Goal: Task Accomplishment & Management: Use online tool/utility

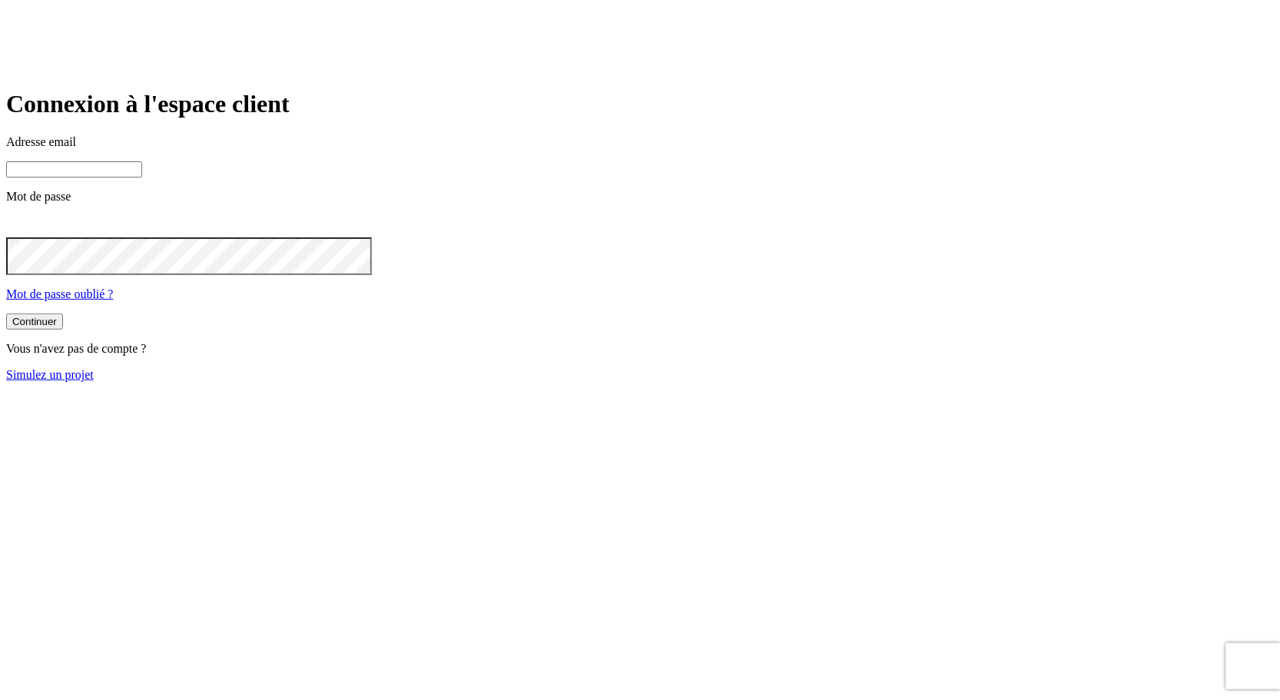
type input "james.bond+36@nalo.fr"
click at [94, 381] on link "Simulez un projet" at bounding box center [50, 374] width 88 height 13
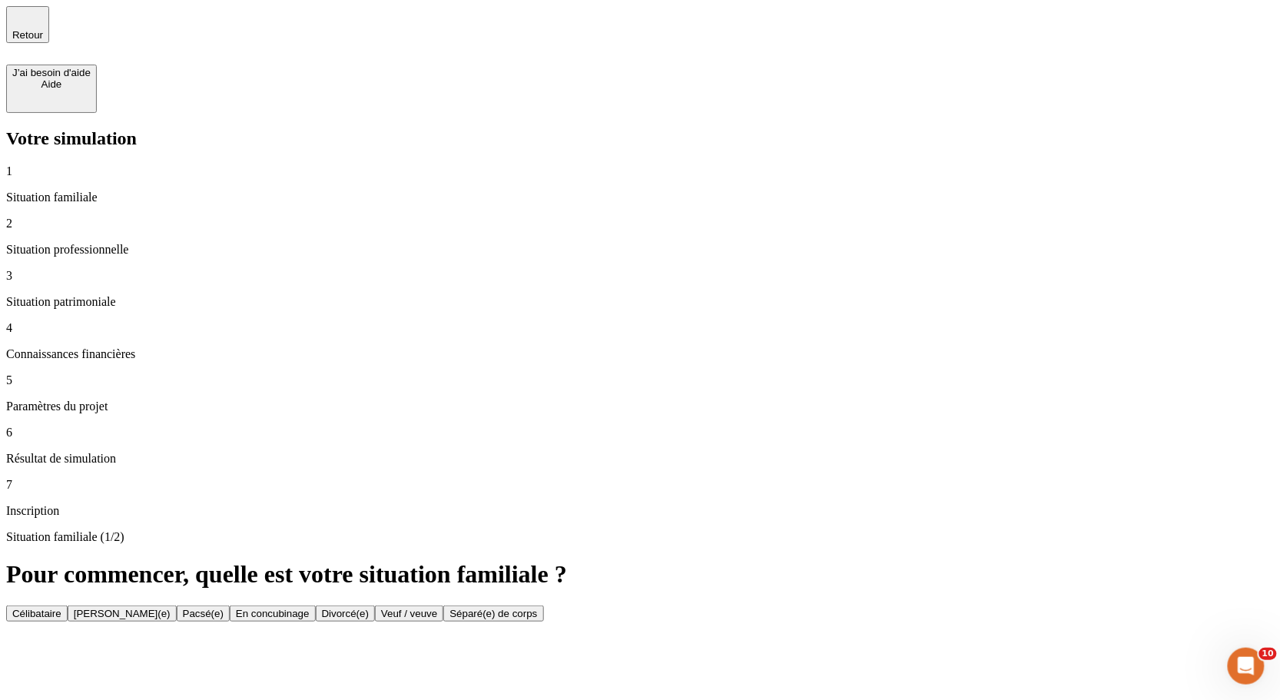
click at [68, 605] on button "Célibataire" at bounding box center [36, 613] width 61 height 16
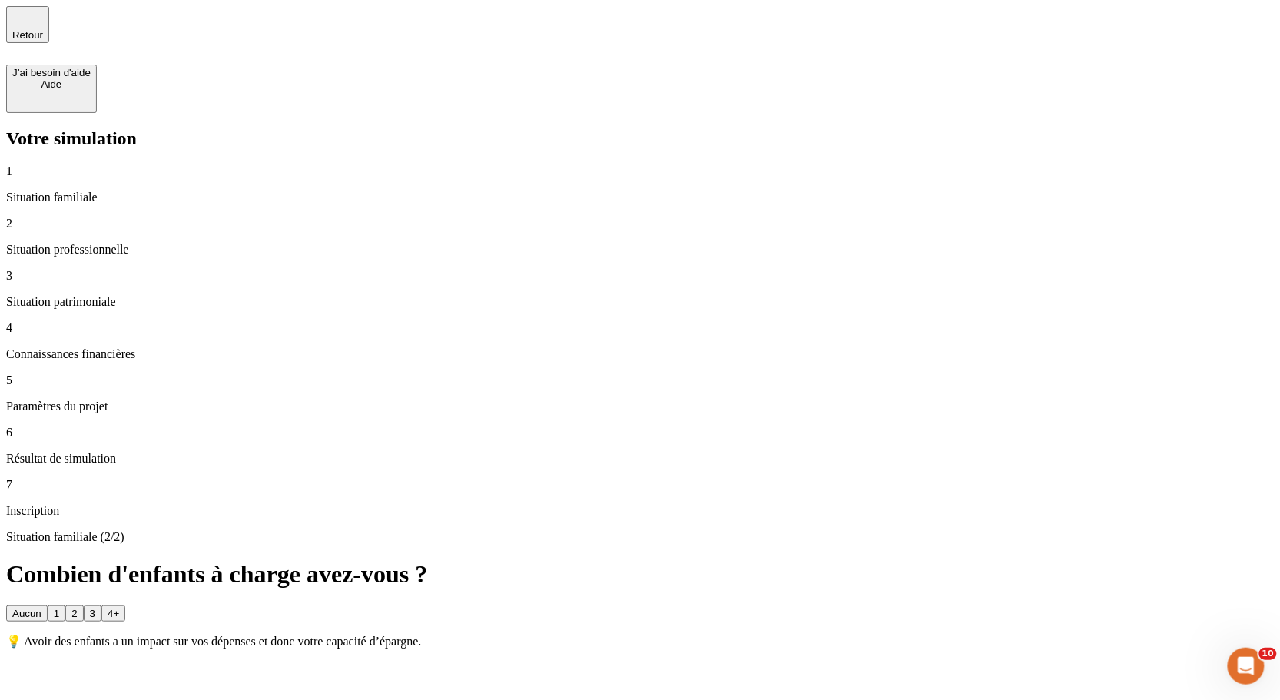
click at [48, 605] on button "Aucun" at bounding box center [26, 613] width 41 height 16
